Goal: Check status: Check status

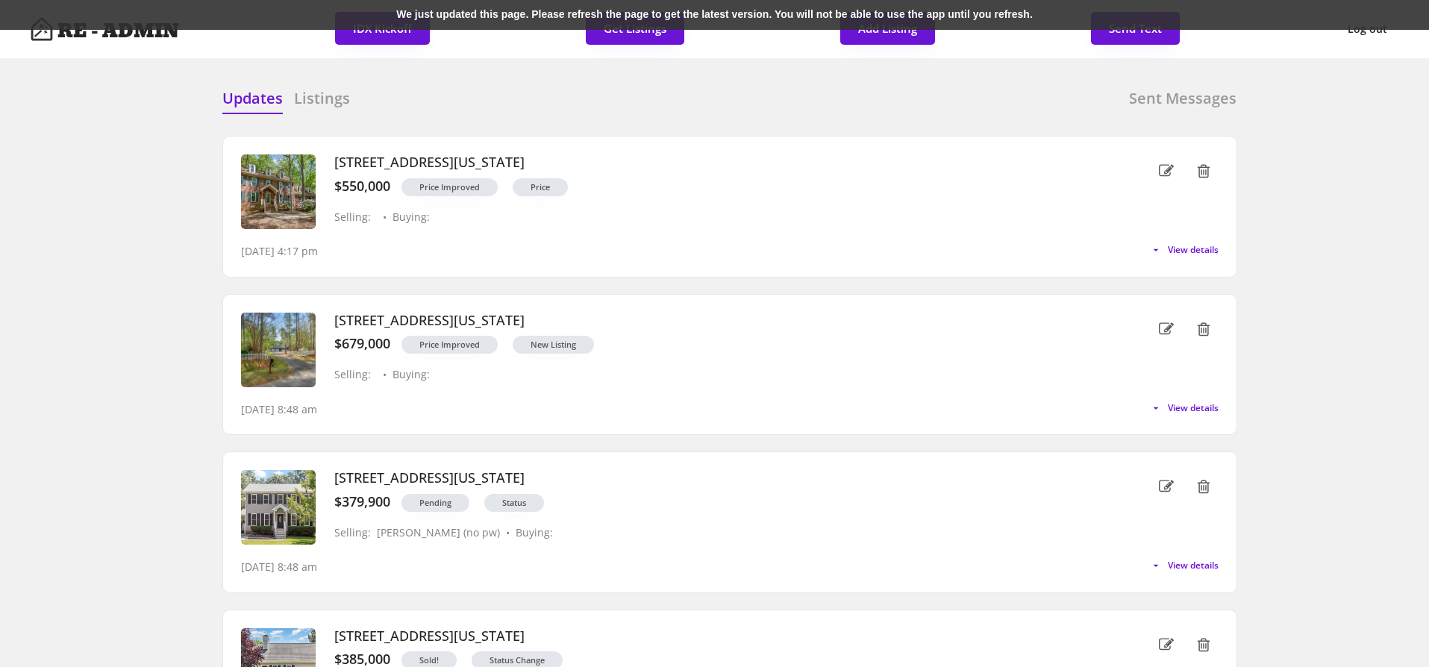
click at [492, 16] on div "We just updated this page. Please refresh the page to get the latest version. Y…" at bounding box center [714, 15] width 1429 height 30
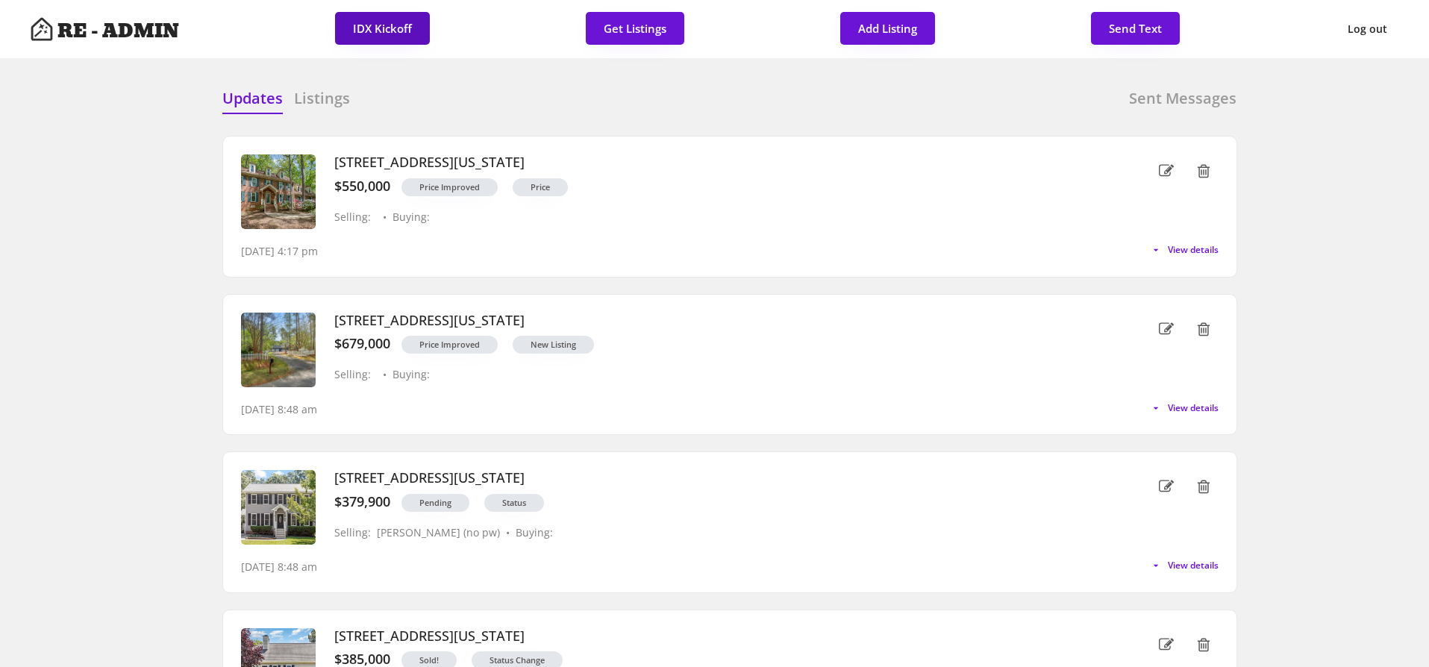
click at [385, 22] on button "IDX Kickoff" at bounding box center [382, 28] width 95 height 33
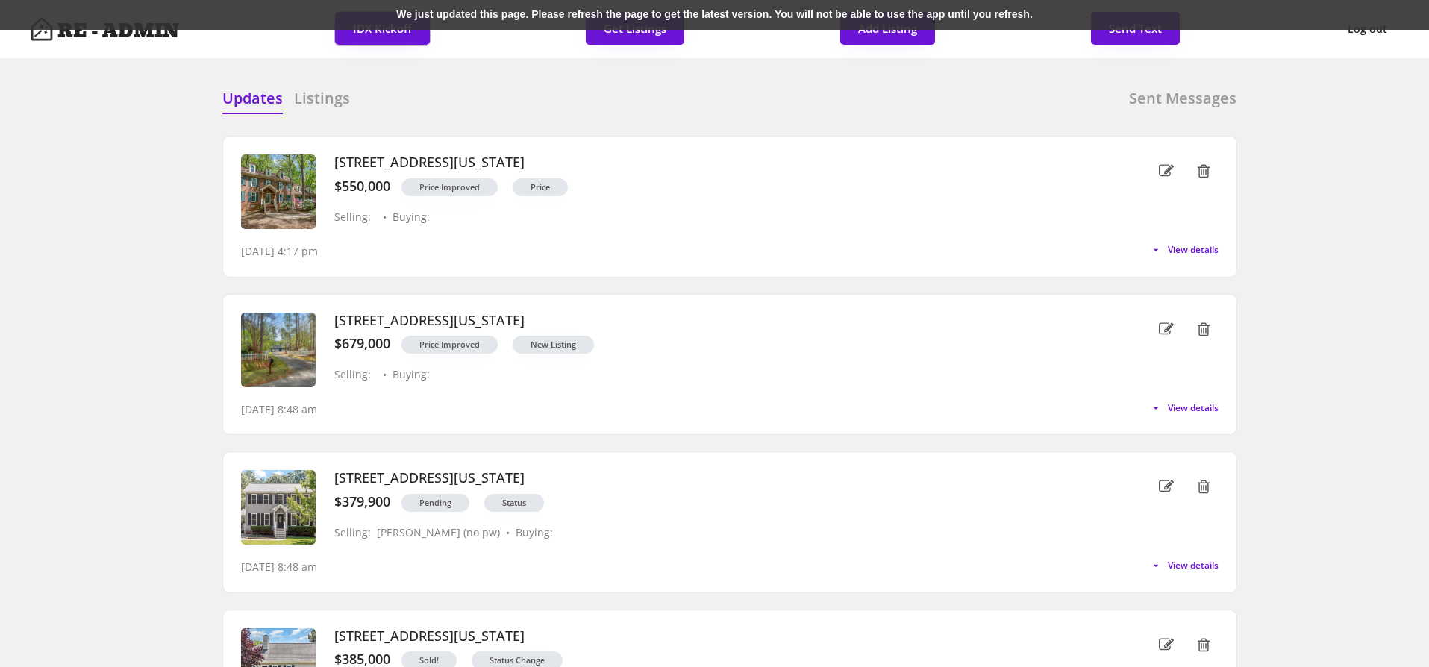
click at [414, 15] on div "We just updated this page. Please refresh the page to get the latest version. Y…" at bounding box center [714, 15] width 1429 height 30
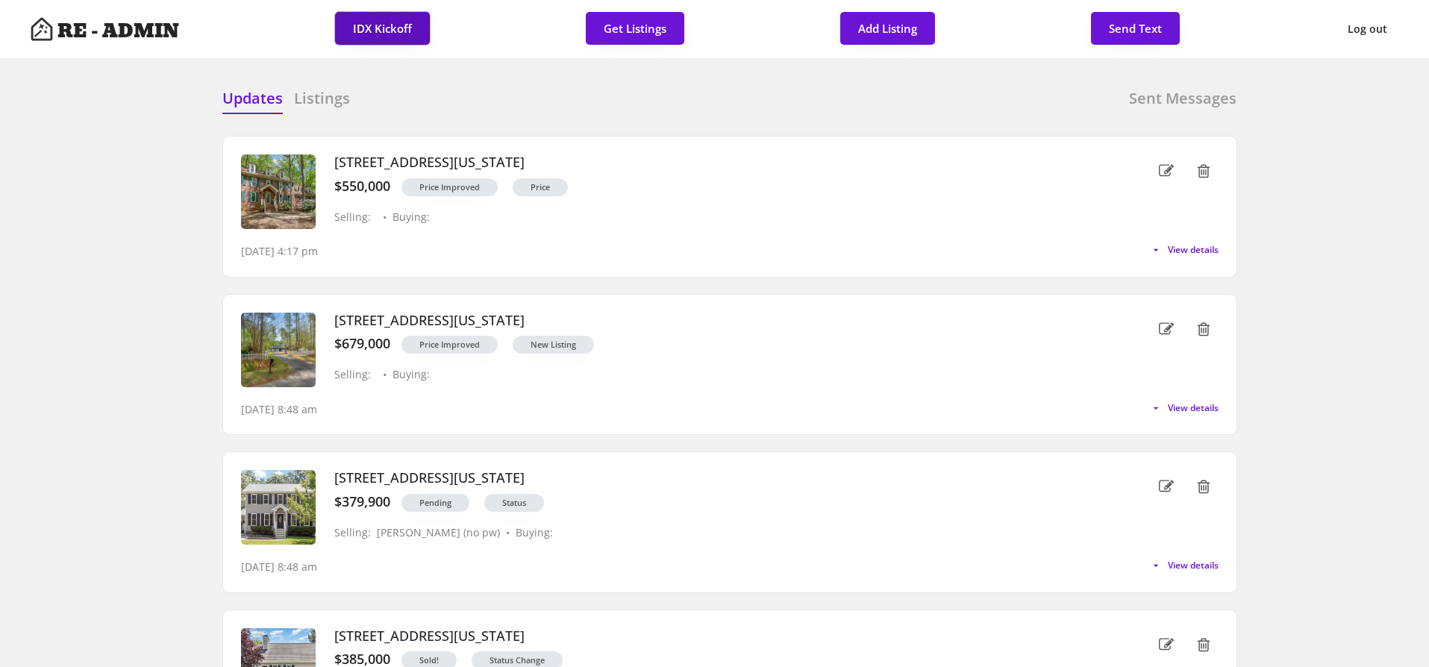
click at [369, 24] on button "IDX Kickoff" at bounding box center [382, 28] width 95 height 33
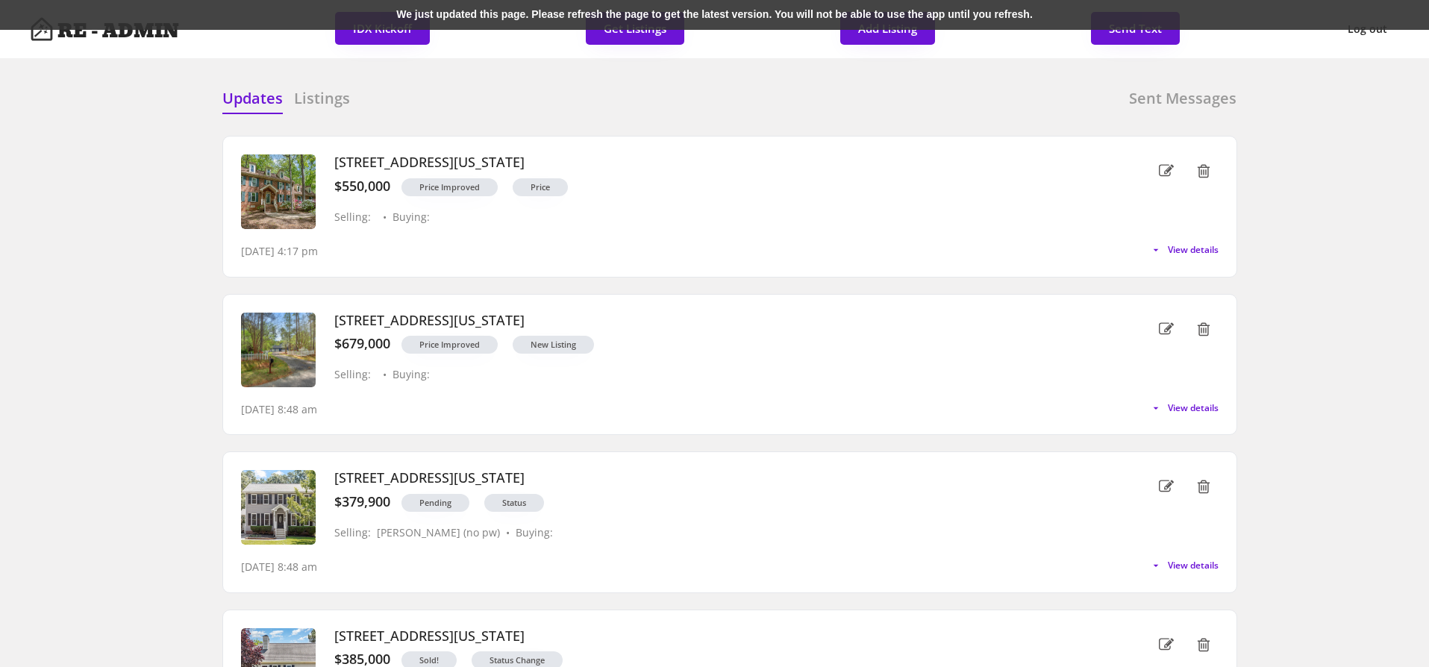
click at [188, 20] on div "We just updated this page. Please refresh the page to get the latest version. Y…" at bounding box center [714, 15] width 1429 height 30
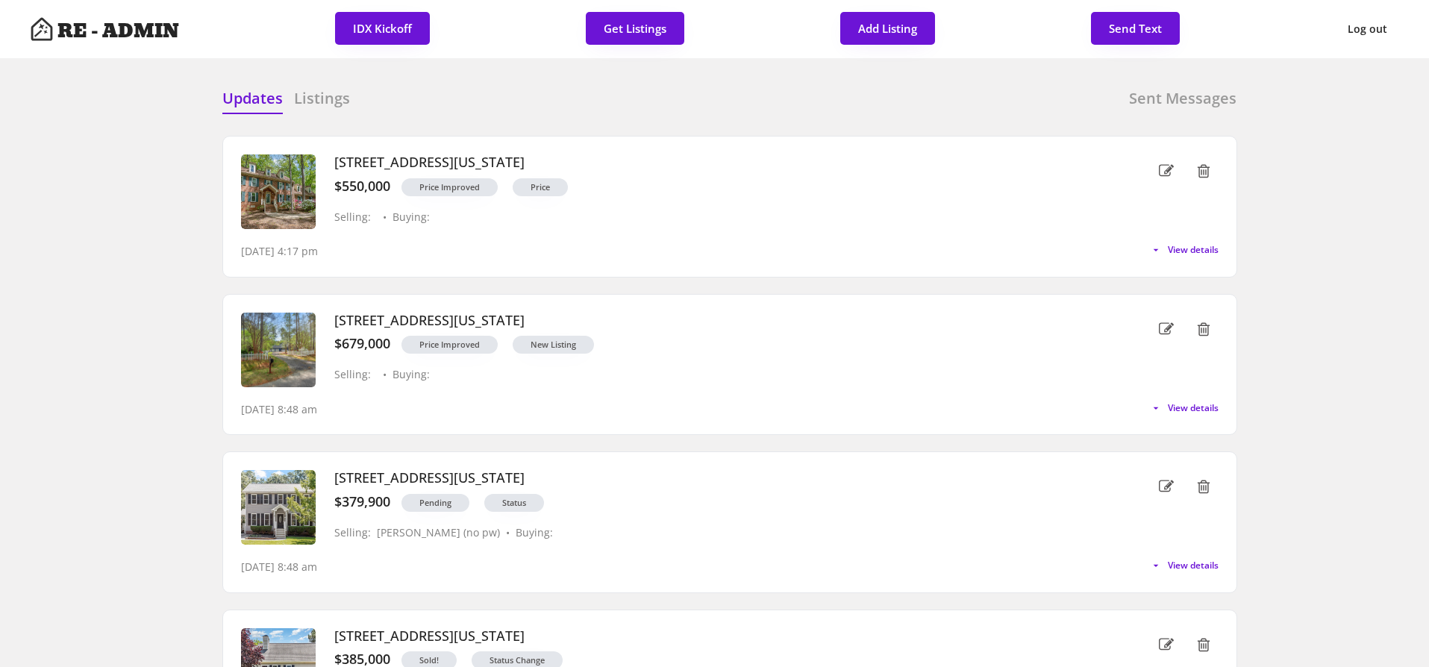
click at [451, 90] on div "Updates Listings Sent Messages" at bounding box center [729, 103] width 1015 height 30
click at [366, 23] on button "IDX Kickoff" at bounding box center [382, 28] width 95 height 33
click at [454, 92] on div "Updates Listings Sent Messages" at bounding box center [729, 103] width 1015 height 30
click at [316, 107] on h6 "Listings" at bounding box center [322, 98] width 56 height 21
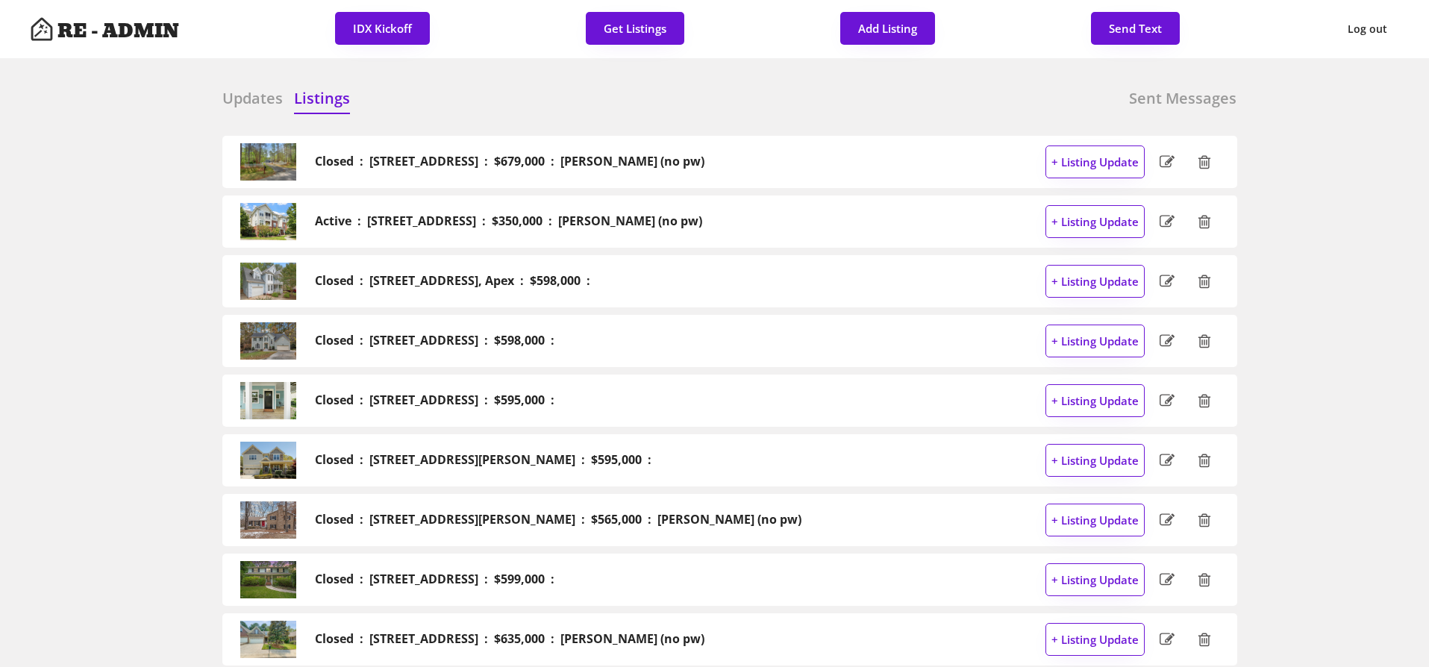
click at [263, 96] on h6 "Updates" at bounding box center [252, 98] width 60 height 21
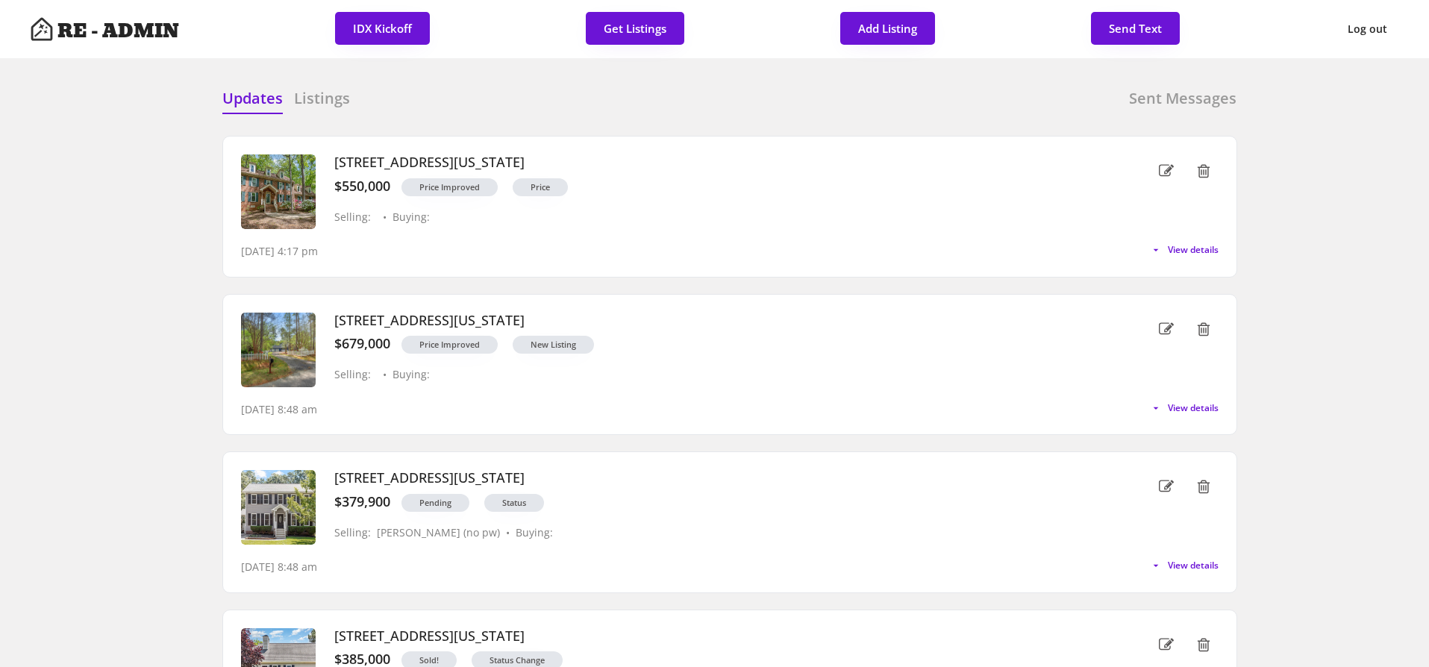
click at [468, 81] on div "Updates Listings Sent Messages Closed : 6321 Malvern Lane, Hillsborough : $679,…" at bounding box center [714, 88] width 1044 height 36
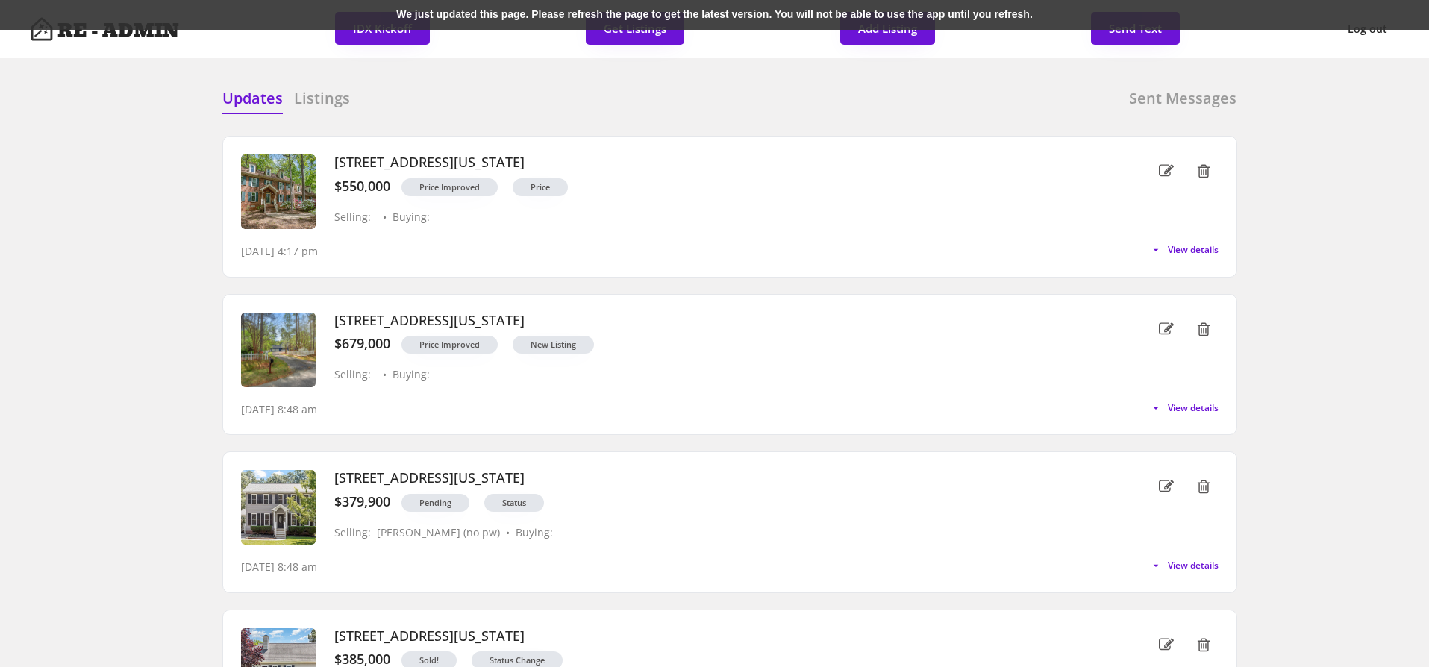
click at [298, 14] on div "We just updated this page. Please refresh the page to get the latest version. Y…" at bounding box center [714, 15] width 1429 height 30
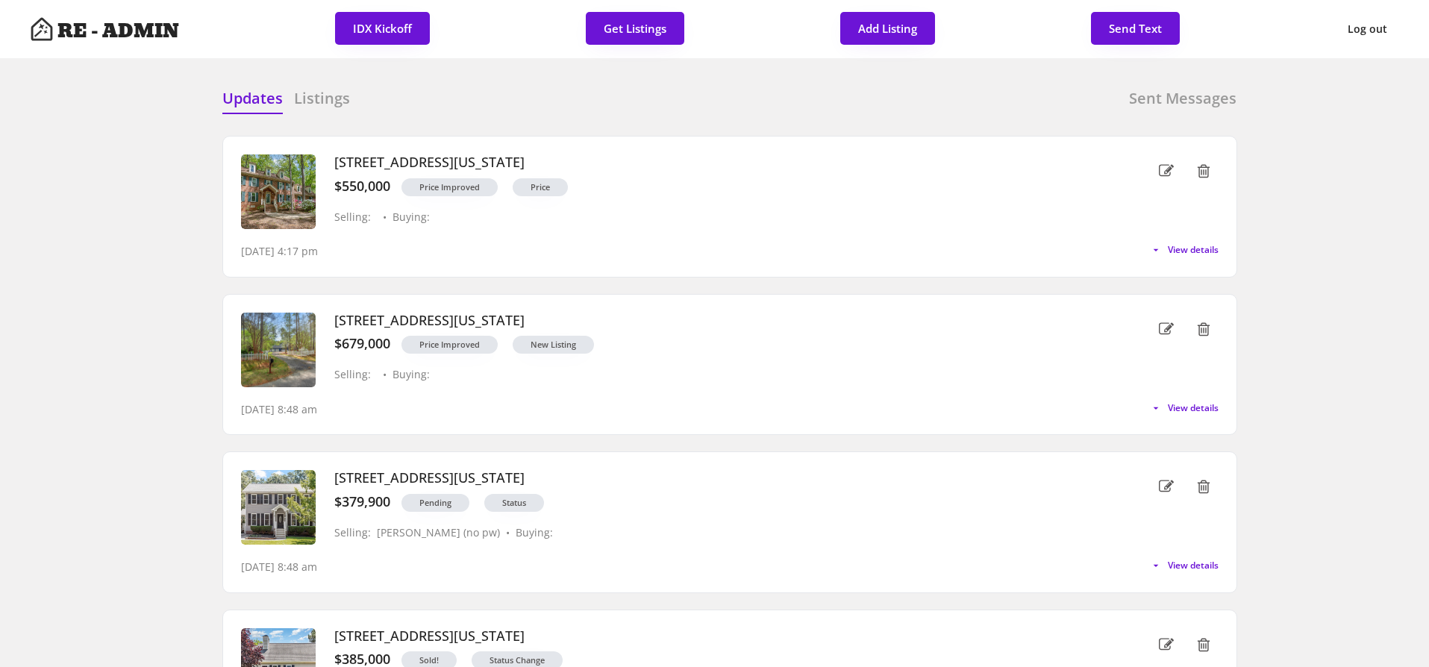
click at [400, 84] on div "Updates Listings Sent Messages 309 Appaloosa Trail, Bahama, North Carolina $550…" at bounding box center [714, 88] width 1044 height 36
click at [382, 23] on button "IDX Kickoff" at bounding box center [382, 28] width 95 height 33
click at [460, 79] on div "Updates Listings Sent Messages 309 Appaloosa Trail, Bahama, North Carolina $550…" at bounding box center [714, 88] width 1044 height 36
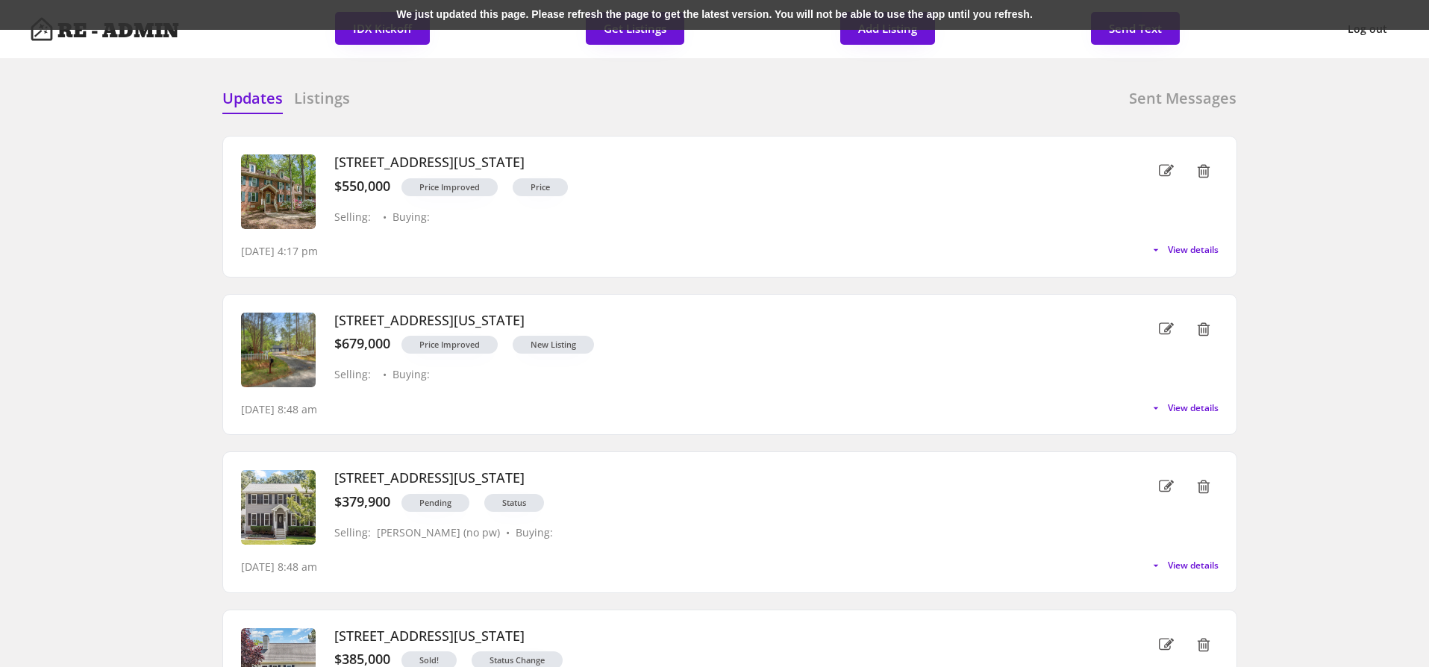
click at [217, 19] on div "We just updated this page. Please refresh the page to get the latest version. Y…" at bounding box center [714, 15] width 1429 height 30
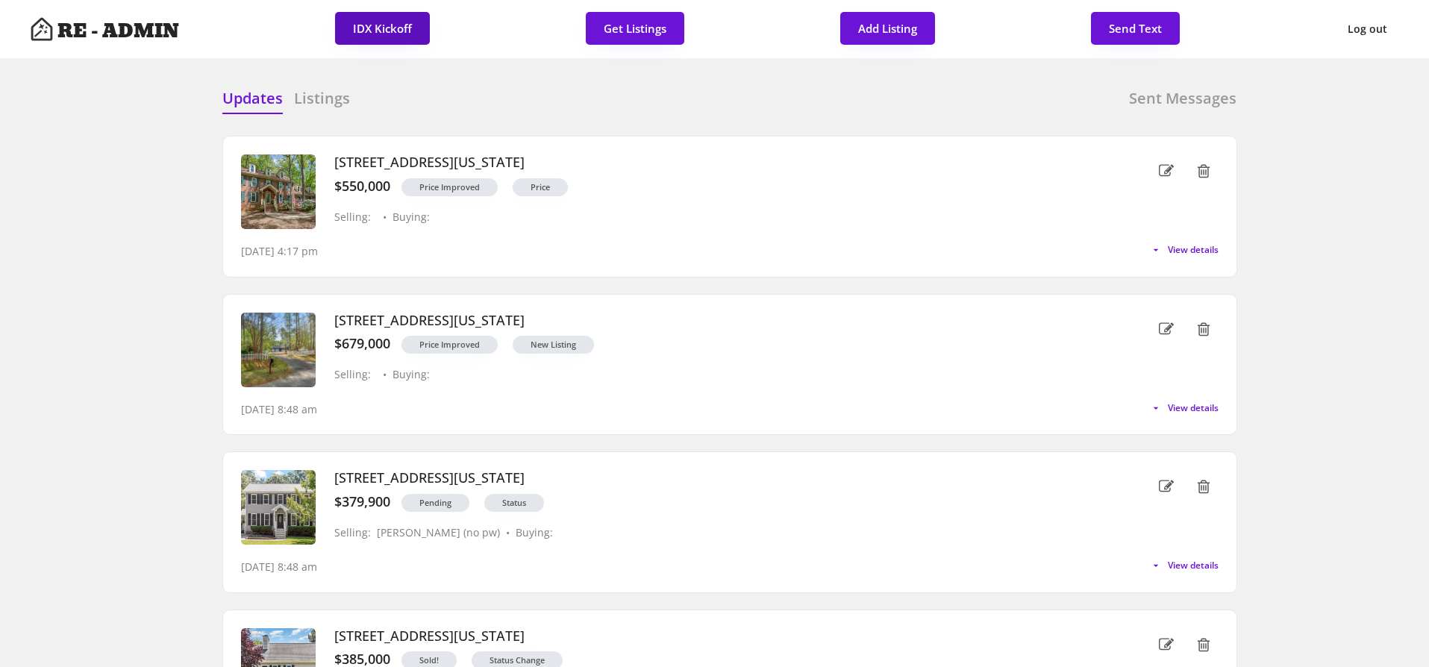
click at [378, 32] on button "IDX Kickoff" at bounding box center [382, 28] width 95 height 33
